Goal: Check status

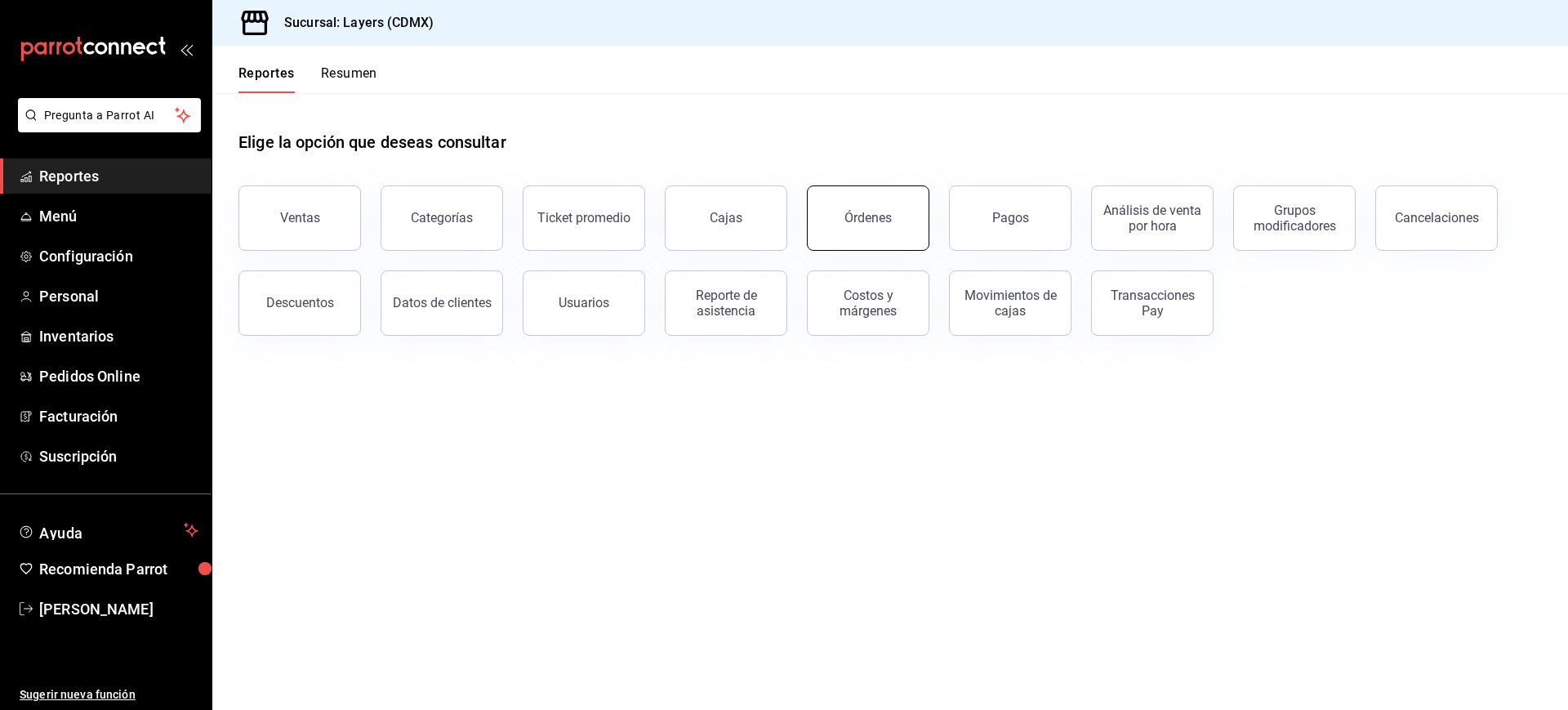
click at [859, 212] on div "Órdenes" at bounding box center [867, 217] width 48 height 16
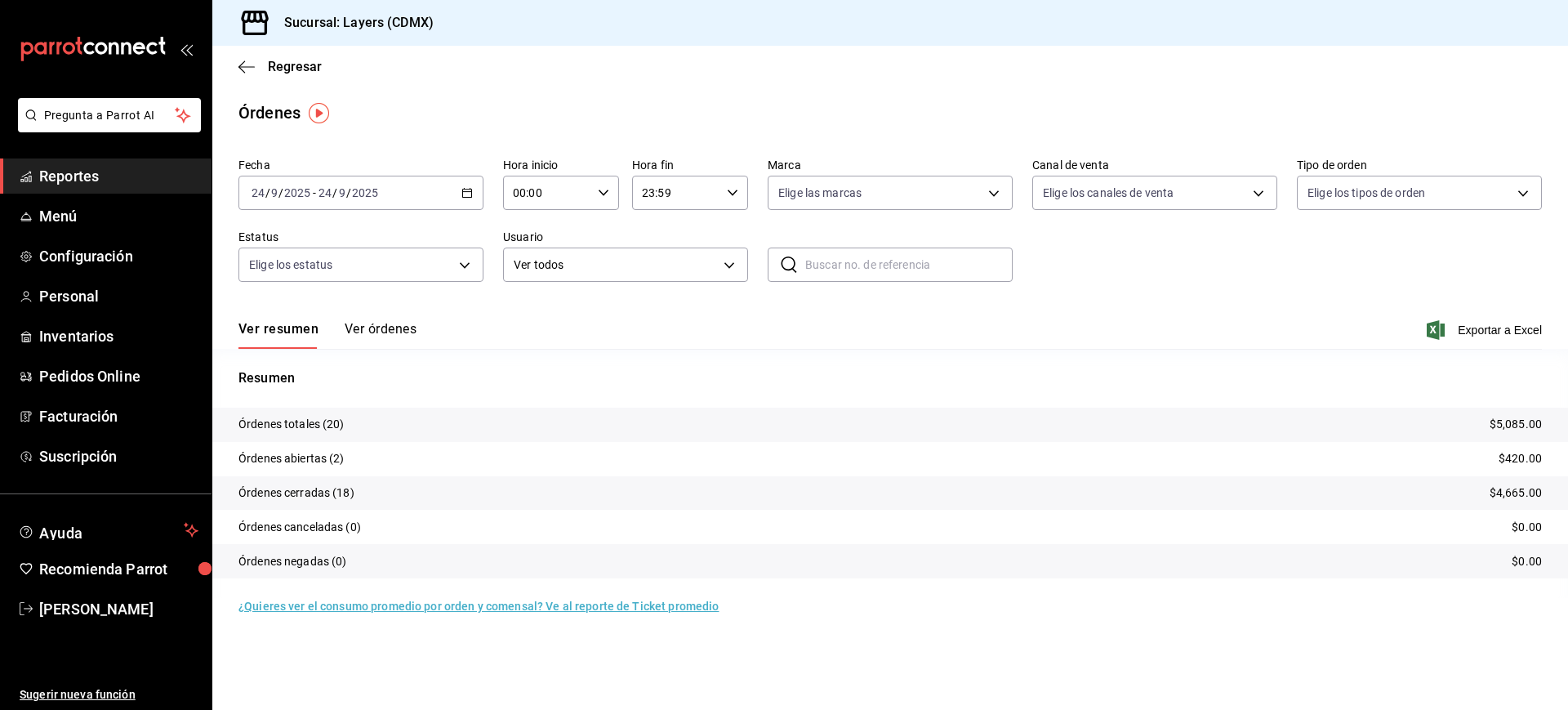
click at [379, 326] on button "Ver órdenes" at bounding box center [380, 335] width 72 height 28
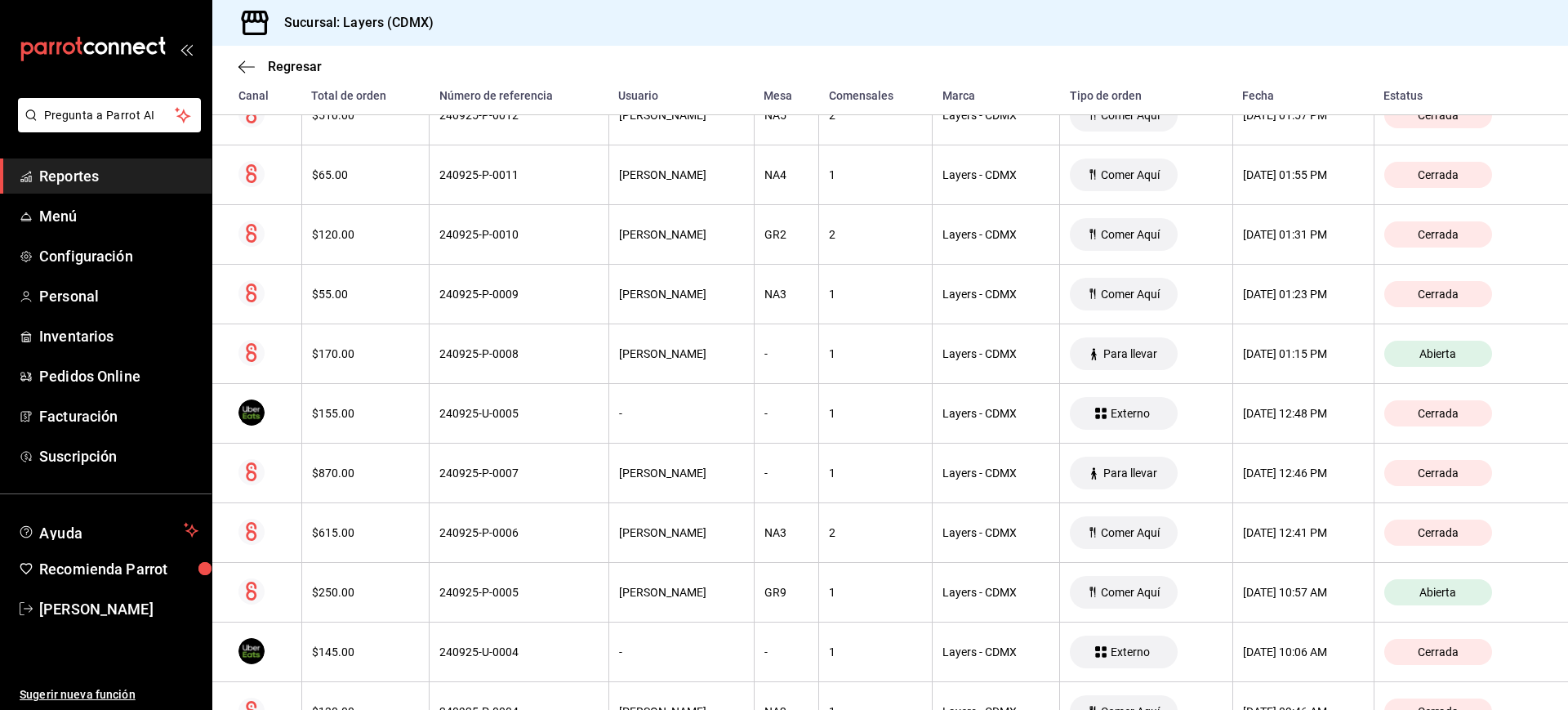
scroll to position [935, 0]
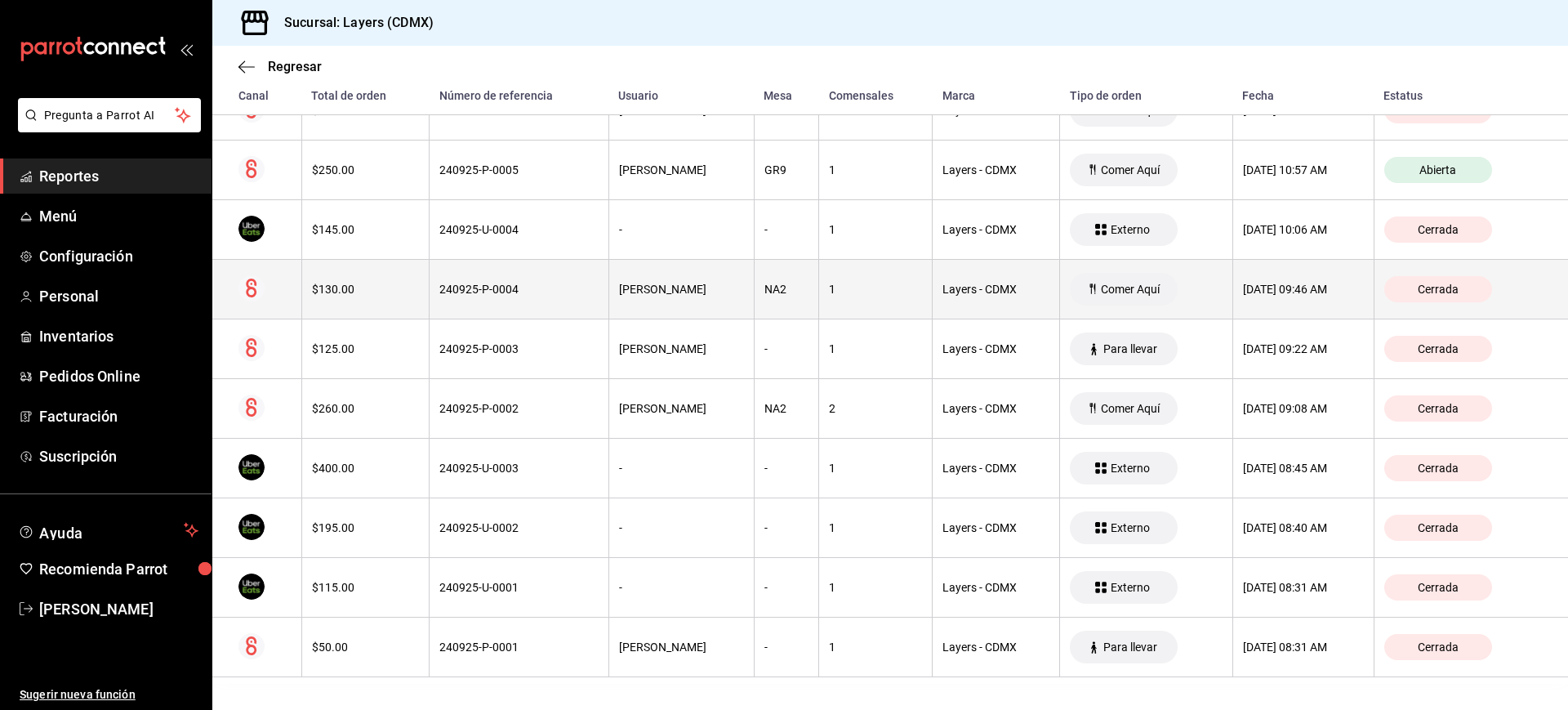
click at [1243, 290] on div "[DATE] 09:46 AM" at bounding box center [1303, 289] width 121 height 13
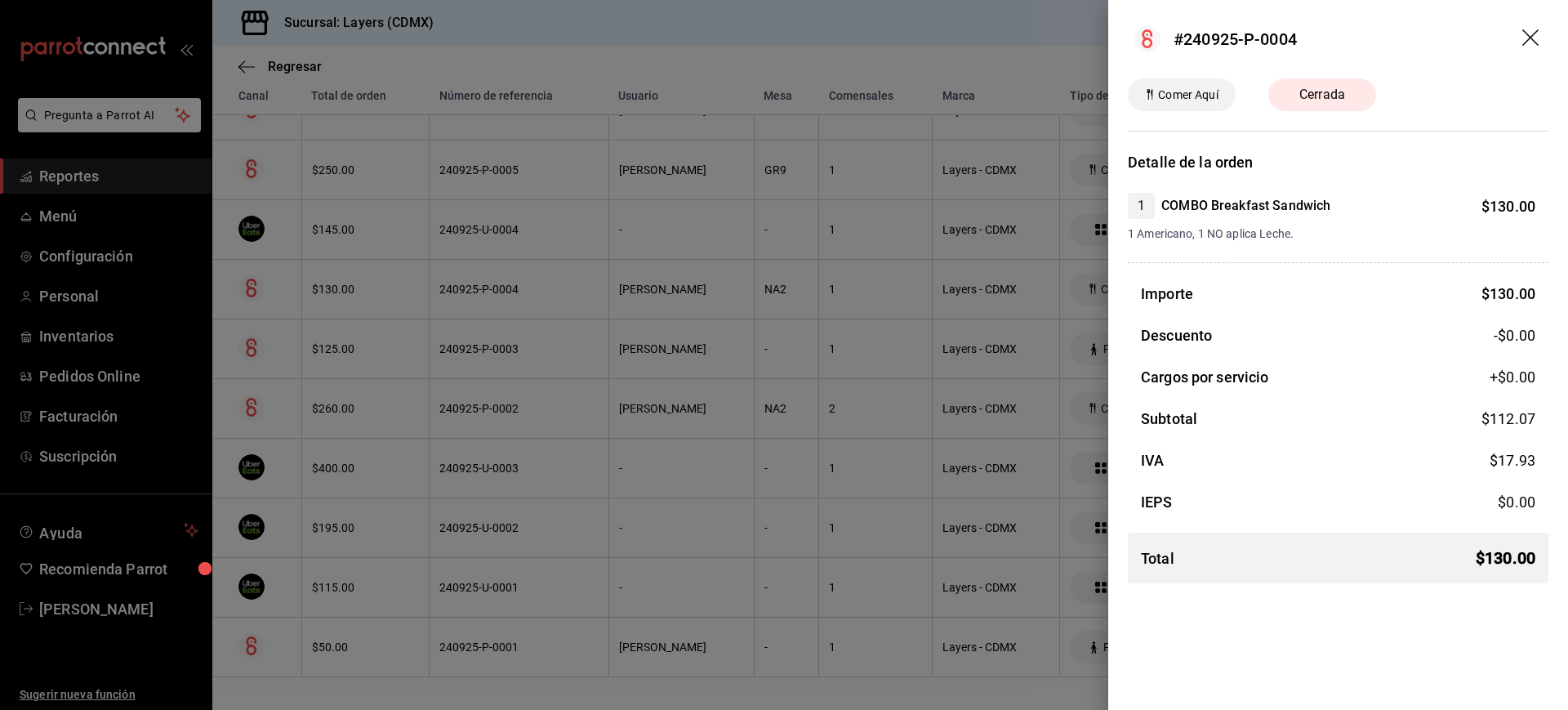
click at [784, 61] on div at bounding box center [784, 355] width 1568 height 710
